Goal: Transaction & Acquisition: Purchase product/service

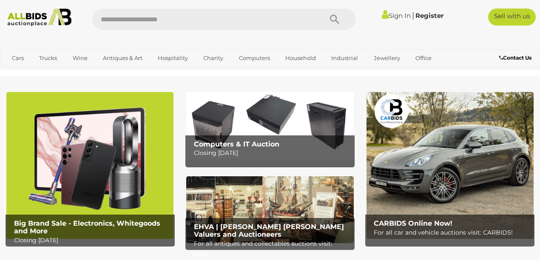
click at [126, 21] on input "text" at bounding box center [203, 19] width 222 height 21
type input "*******"
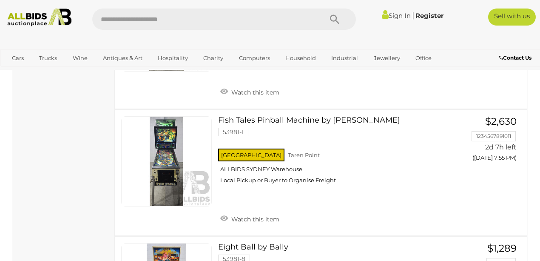
scroll to position [567, 0]
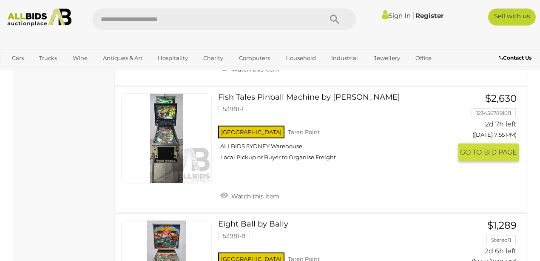
click at [178, 151] on link at bounding box center [166, 138] width 91 height 91
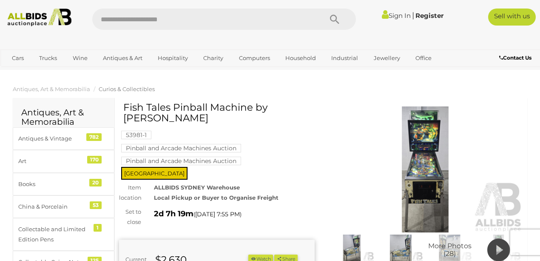
click at [430, 176] on img at bounding box center [425, 169] width 196 height 126
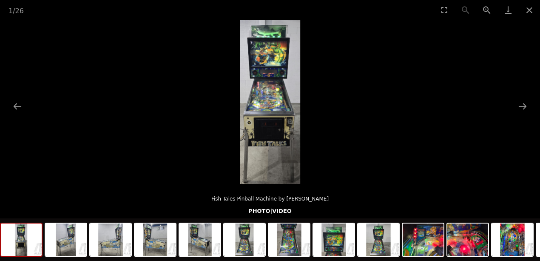
click at [275, 94] on img at bounding box center [270, 102] width 60 height 164
click at [521, 109] on button "Next slide" at bounding box center [523, 106] width 18 height 17
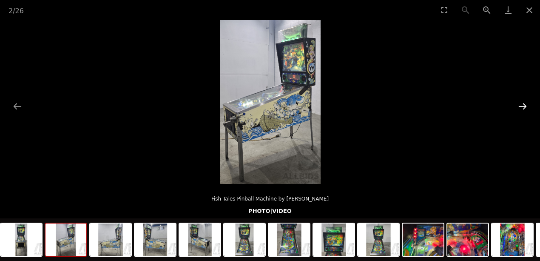
click at [521, 109] on button "Next slide" at bounding box center [523, 106] width 18 height 17
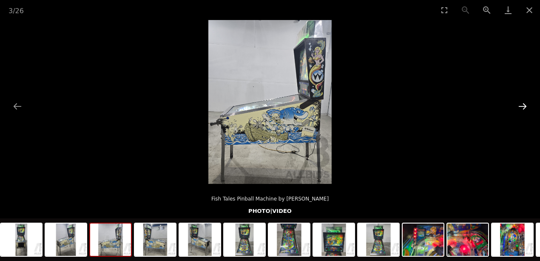
click at [521, 109] on button "Next slide" at bounding box center [523, 106] width 18 height 17
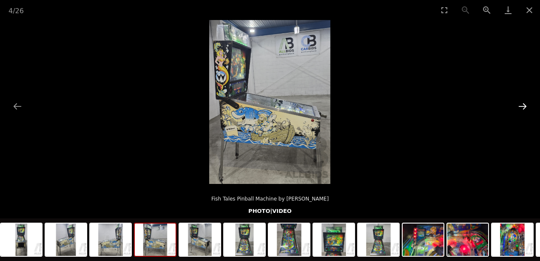
click at [521, 109] on button "Next slide" at bounding box center [523, 106] width 18 height 17
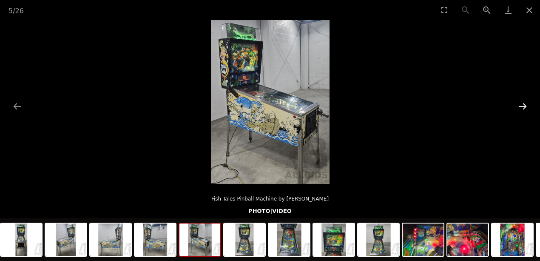
click at [521, 109] on button "Next slide" at bounding box center [523, 106] width 18 height 17
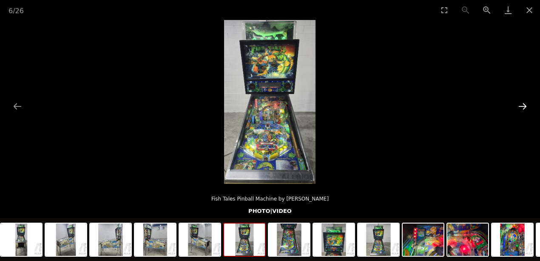
click at [521, 109] on button "Next slide" at bounding box center [523, 106] width 18 height 17
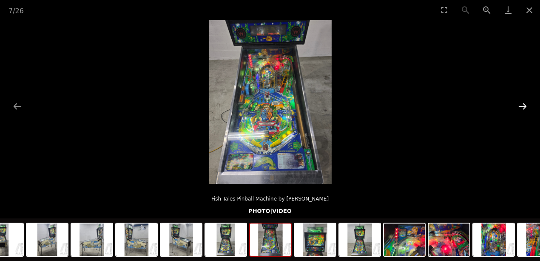
click at [521, 109] on button "Next slide" at bounding box center [523, 106] width 18 height 17
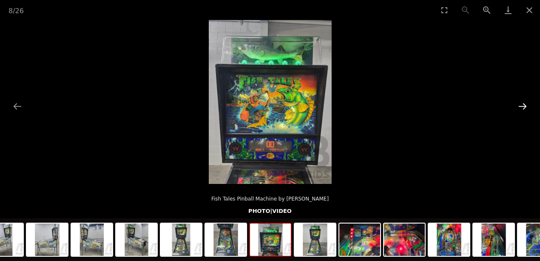
click at [521, 109] on button "Next slide" at bounding box center [523, 106] width 18 height 17
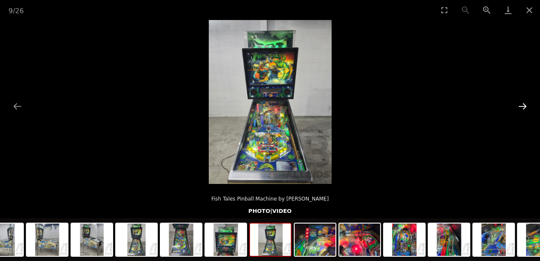
click at [521, 109] on button "Next slide" at bounding box center [523, 106] width 18 height 17
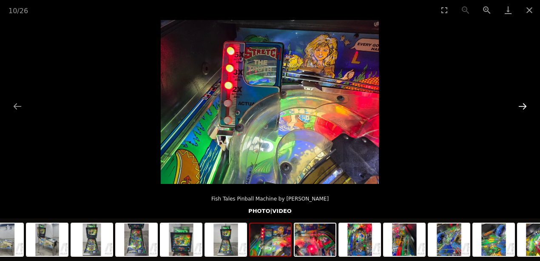
click at [521, 109] on button "Next slide" at bounding box center [523, 106] width 18 height 17
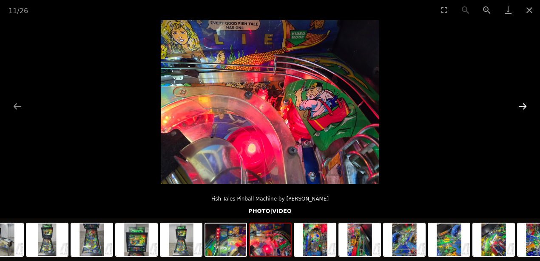
click at [521, 109] on button "Next slide" at bounding box center [523, 106] width 18 height 17
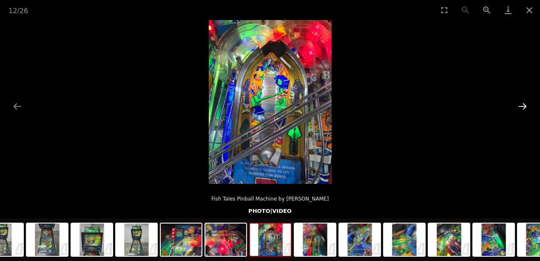
click at [521, 109] on button "Next slide" at bounding box center [523, 106] width 18 height 17
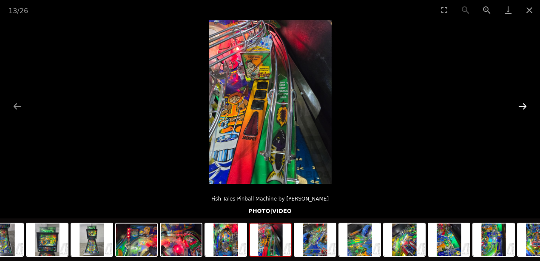
click at [521, 109] on button "Next slide" at bounding box center [523, 106] width 18 height 17
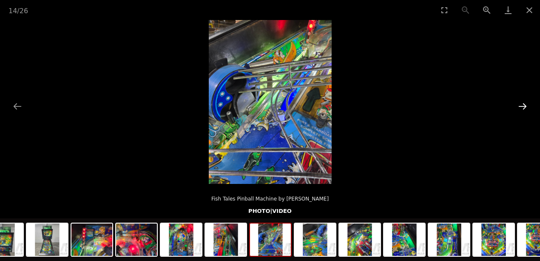
click at [521, 109] on button "Next slide" at bounding box center [523, 106] width 18 height 17
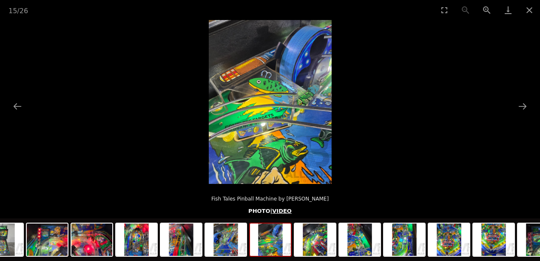
click at [281, 214] on link "VIDEO" at bounding box center [282, 211] width 20 height 6
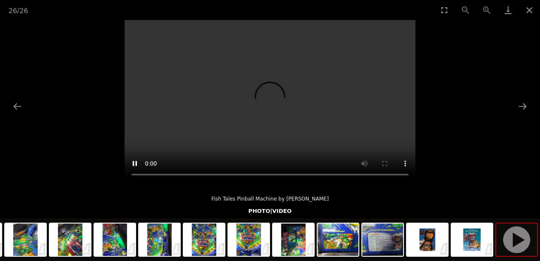
scroll to position [113, 0]
click at [525, 11] on button "Close gallery" at bounding box center [529, 10] width 21 height 20
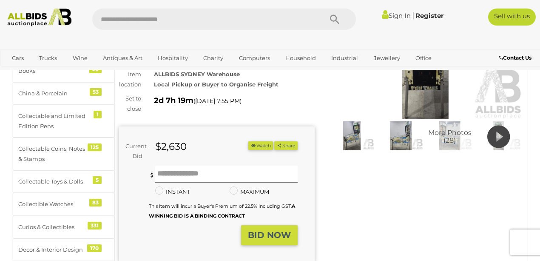
scroll to position [0, 0]
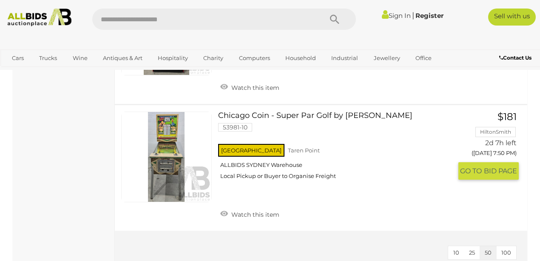
scroll to position [1432, 0]
